Goal: Information Seeking & Learning: Learn about a topic

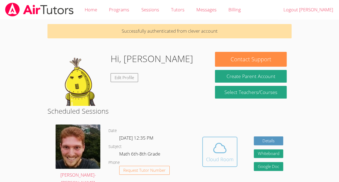
click at [214, 148] on icon at bounding box center [219, 147] width 15 height 15
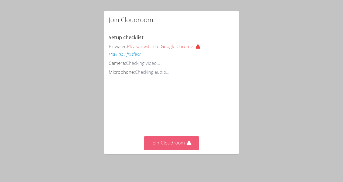
click at [163, 149] on button "Join Cloudroom" at bounding box center [171, 142] width 55 height 13
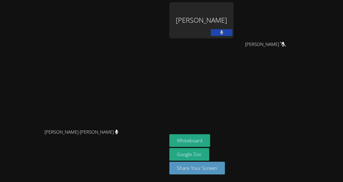
click at [214, 29] on button at bounding box center [222, 32] width 22 height 7
click at [213, 20] on div "Hans Leissa Fenelus" at bounding box center [201, 20] width 64 height 36
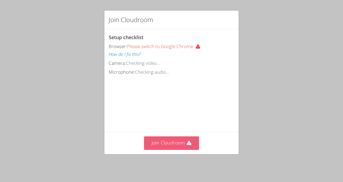
click at [184, 149] on button "Join Cloudroom" at bounding box center [171, 142] width 55 height 13
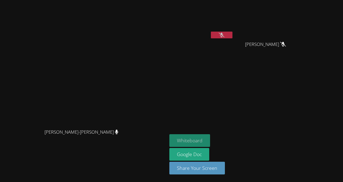
click at [210, 141] on button "Whiteboard" at bounding box center [189, 140] width 41 height 13
click at [210, 140] on button "Whiteboard" at bounding box center [189, 140] width 41 height 13
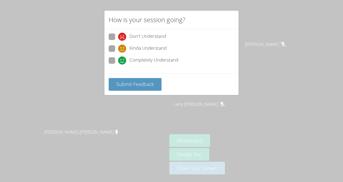
click at [141, 50] on span "Kinda Understand" at bounding box center [147, 48] width 37 height 8
click at [123, 50] on input "Kinda Understand" at bounding box center [120, 47] width 5 height 5
radio input "true"
click at [136, 46] on span "Kinda Understand" at bounding box center [147, 48] width 37 height 8
click at [123, 46] on input "Kinda Understand" at bounding box center [120, 47] width 5 height 5
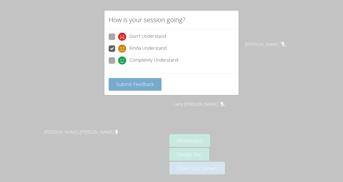
click at [125, 81] on span "Submit Feedback" at bounding box center [135, 84] width 38 height 6
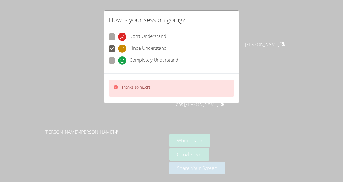
click at [162, 74] on div "Thanks so much!" at bounding box center [171, 88] width 134 height 30
click at [51, 74] on div "How is your session going? Don't Understand Kinda Understand Completely Underst…" at bounding box center [171, 91] width 343 height 182
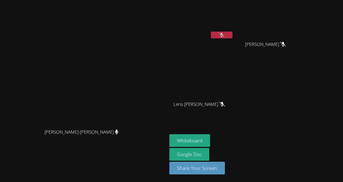
click at [43, 64] on video at bounding box center [83, 80] width 81 height 92
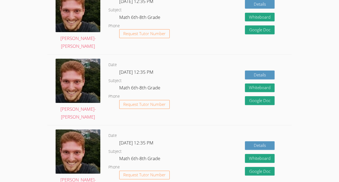
scroll to position [116, 0]
